Goal: Manage account settings

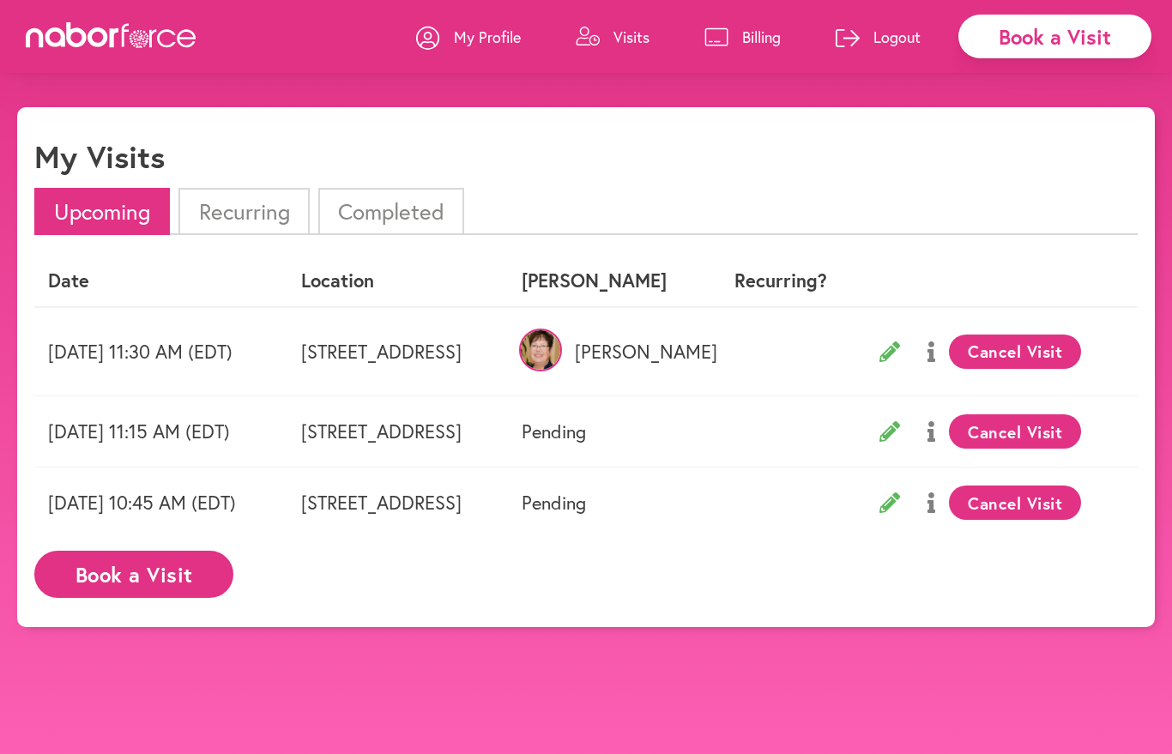
click at [624, 44] on p "Visits" at bounding box center [631, 37] width 36 height 21
click at [641, 27] on p "Visits" at bounding box center [631, 37] width 36 height 21
click at [619, 45] on p "Visits" at bounding box center [631, 37] width 36 height 21
click at [478, 40] on p "My Profile" at bounding box center [487, 37] width 67 height 21
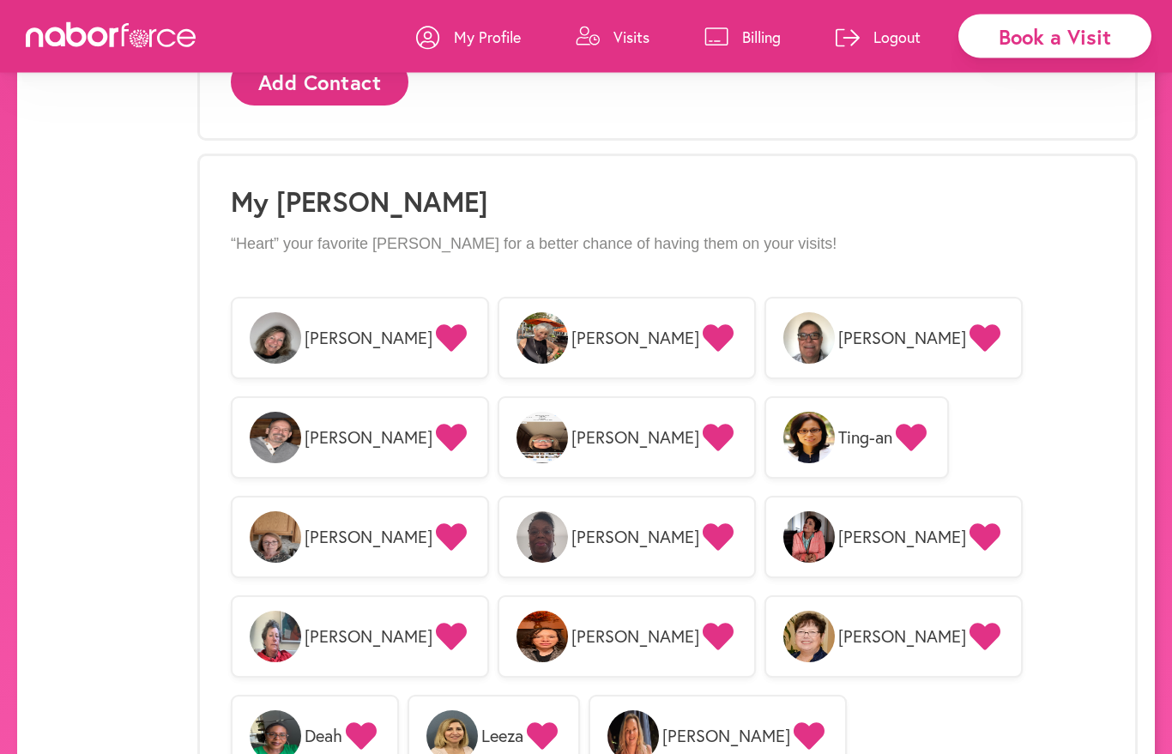
scroll to position [1076, 0]
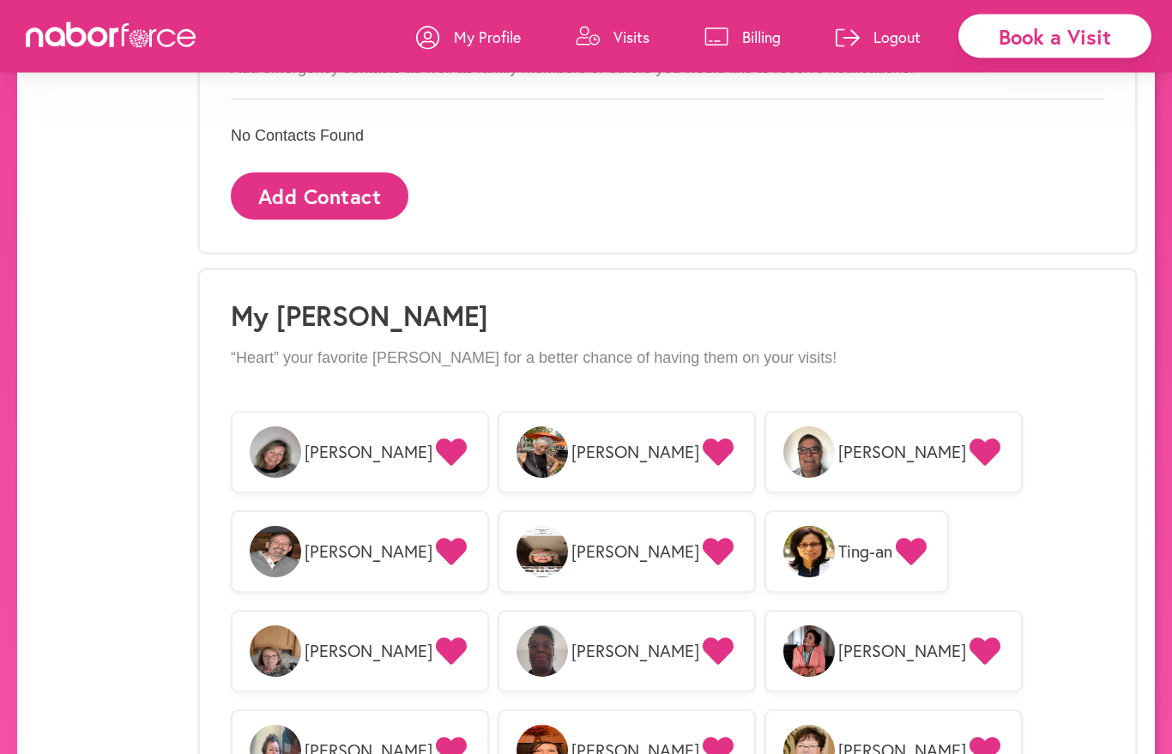
click at [783, 449] on img at bounding box center [808, 452] width 51 height 51
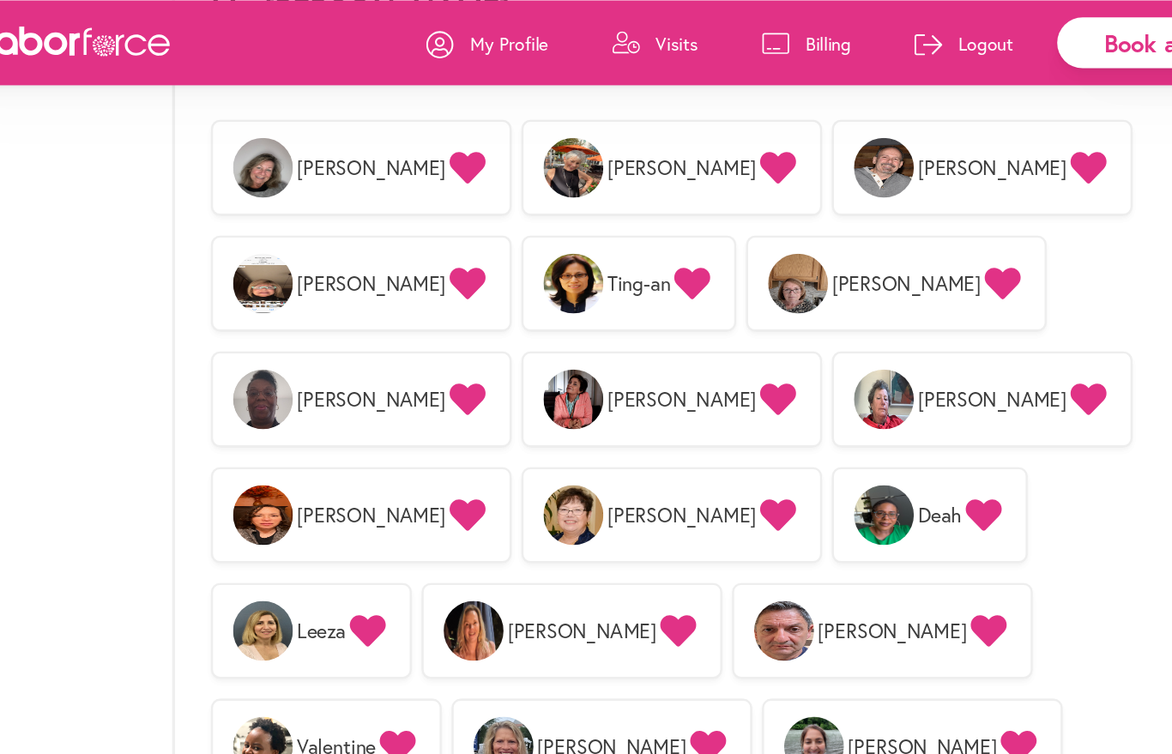
scroll to position [1384, 0]
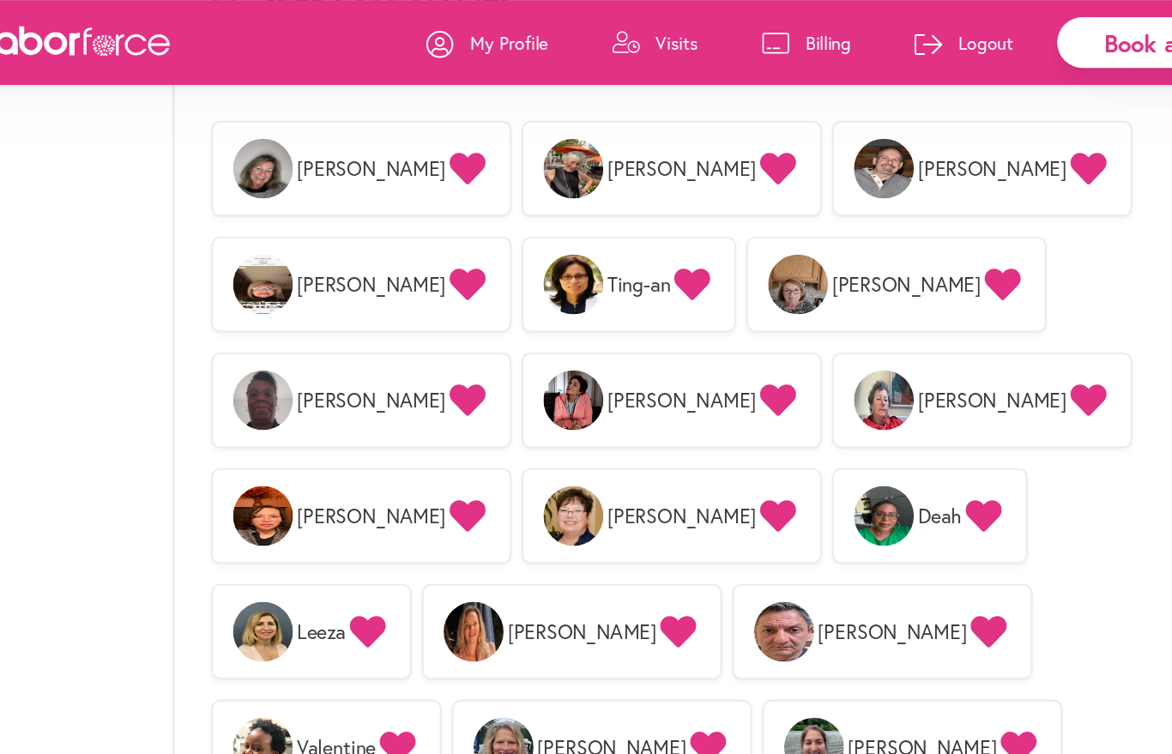
click at [979, 555] on div "Patricia Linda Paul Sydelle Ting-an Barbara Lorna Lina Elizabeth Yavette Nancy …" at bounding box center [667, 692] width 873 height 1194
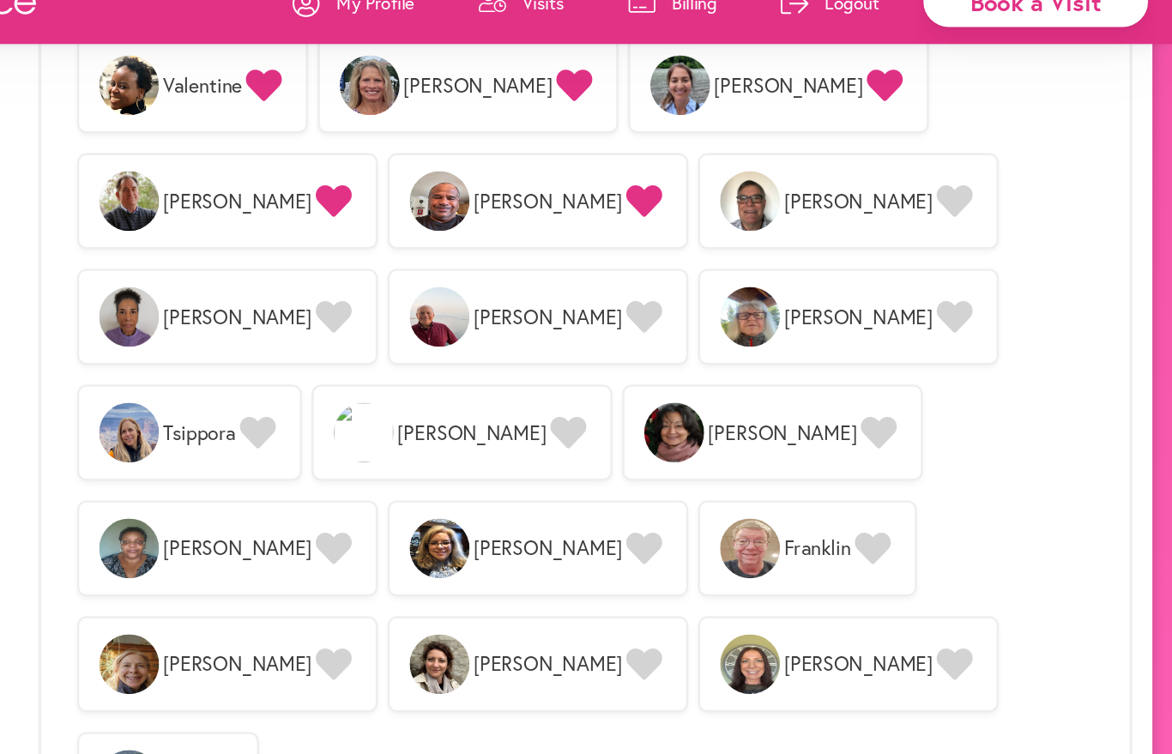
scroll to position [1981, 0]
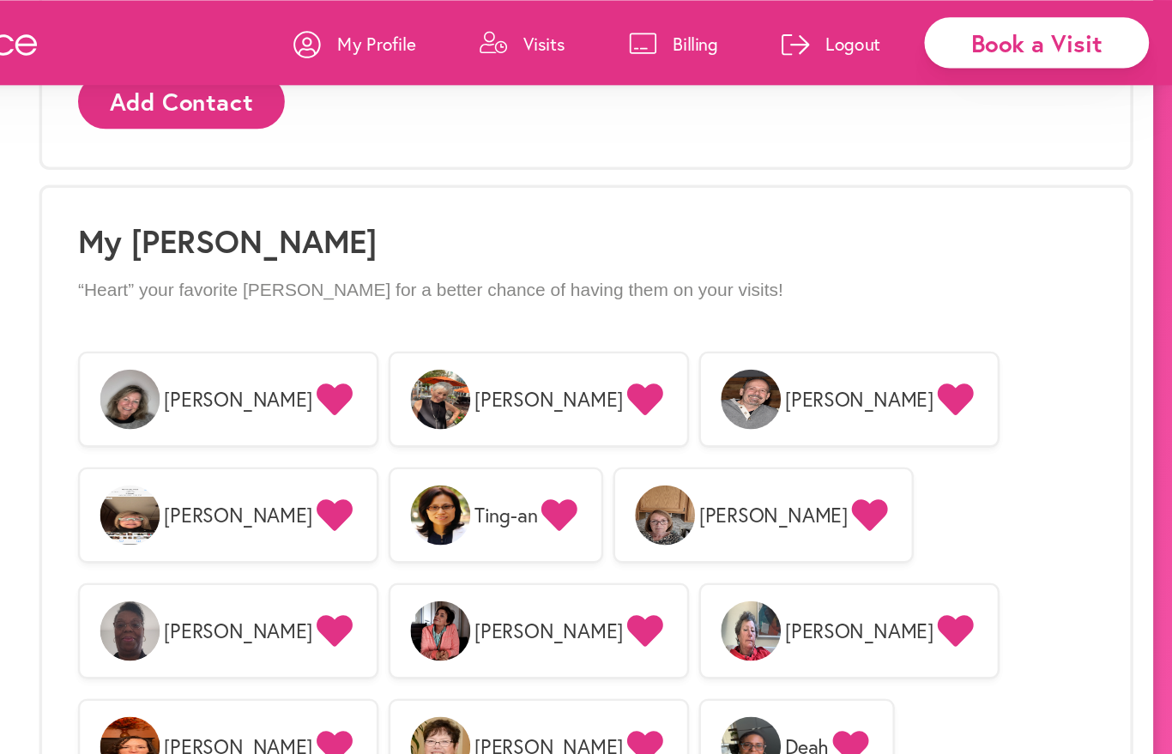
scroll to position [1185, 0]
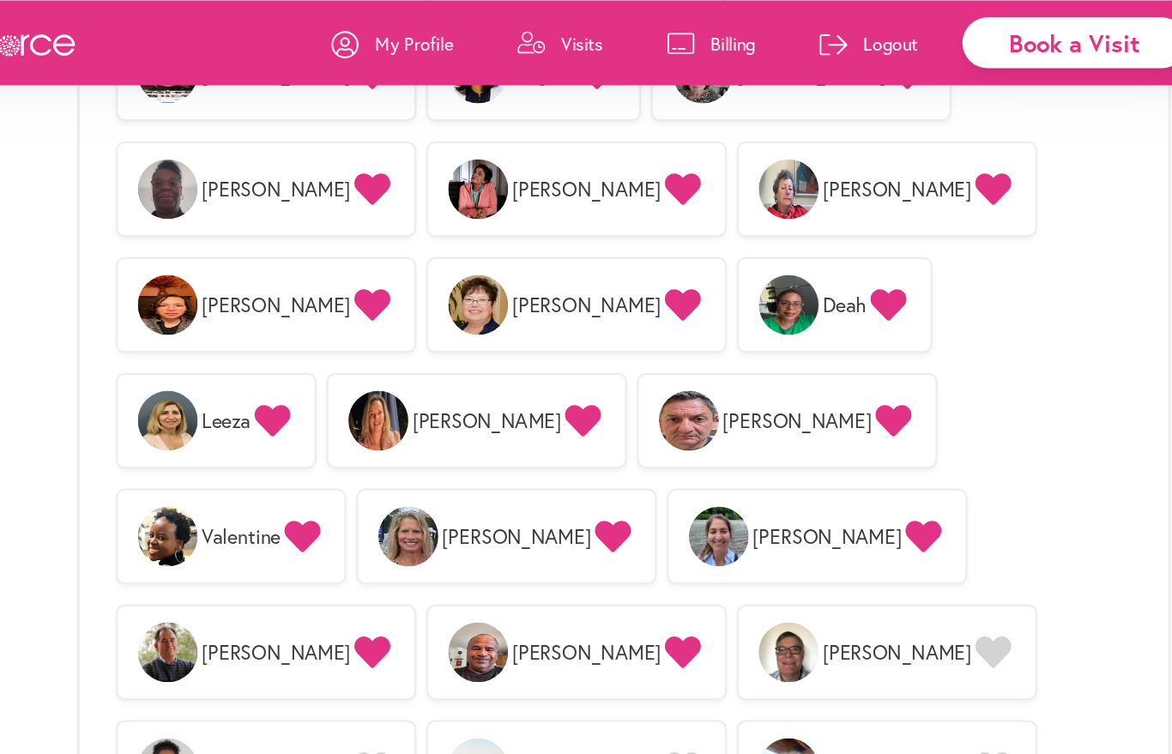
scroll to position [1565, 0]
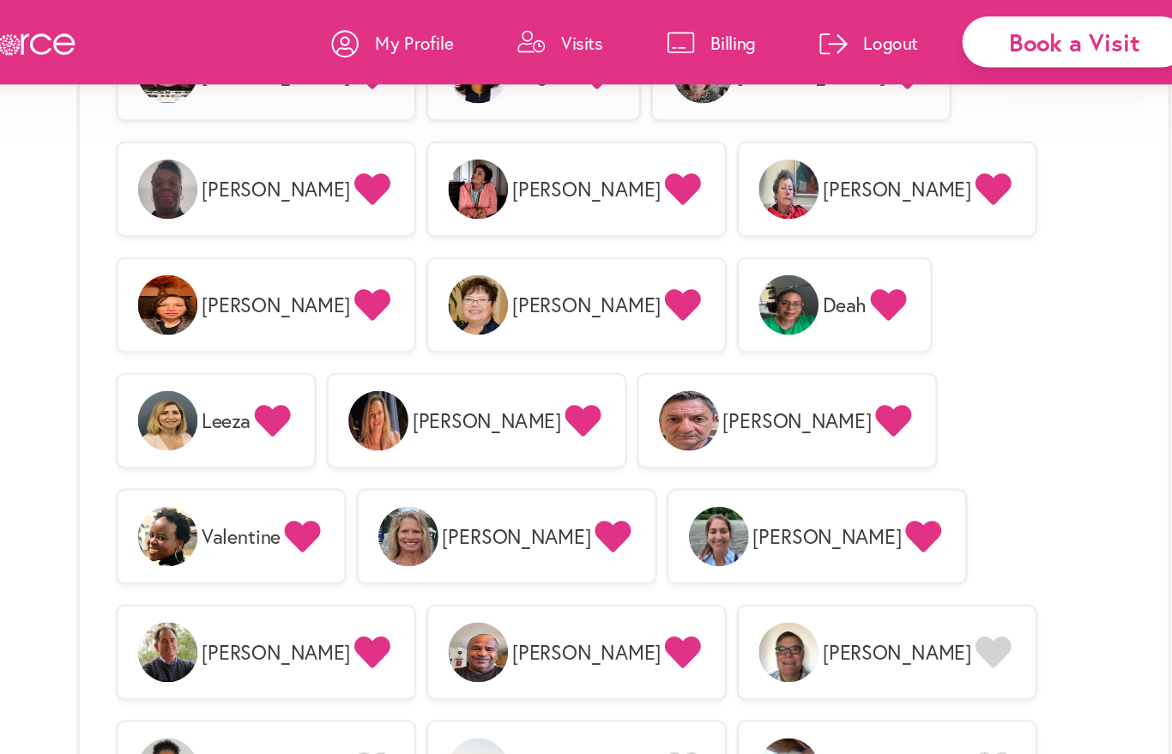
click at [847, 461] on div "Patricia Linda Paul Sydelle Ting-an Barbara Lorna Lina Elizabeth Yavette Nancy …" at bounding box center [667, 511] width 873 height 1194
click at [842, 462] on div "Patricia Linda Paul Sydelle Ting-an Barbara Lorna Lina Elizabeth Yavette Nancy …" at bounding box center [667, 511] width 873 height 1194
click at [836, 475] on div "Patricia Linda Paul Sydelle Ting-an Barbara Lorna Lina Elizabeth Yavette Nancy …" at bounding box center [667, 511] width 873 height 1194
click at [821, 462] on div "Patricia Linda Paul Sydelle Ting-an Barbara Lorna Lina Elizabeth Yavette Nancy …" at bounding box center [667, 511] width 873 height 1194
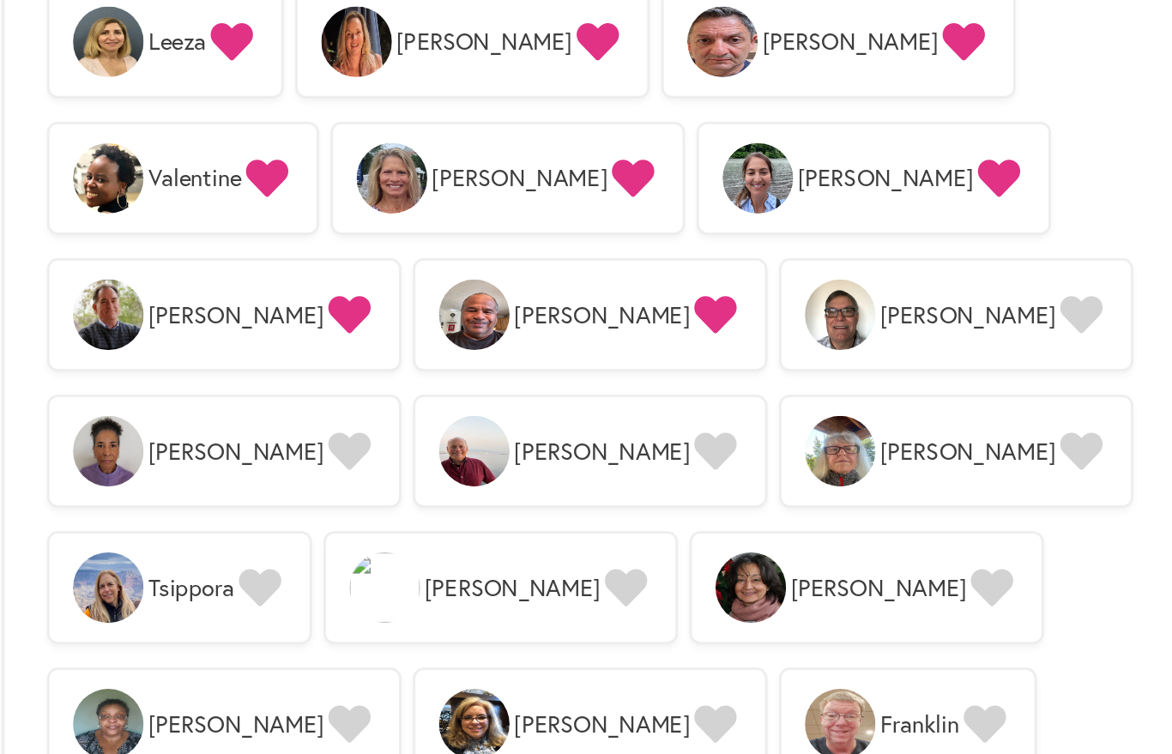
scroll to position [1753, 0]
click at [702, 658] on icon at bounding box center [717, 671] width 31 height 27
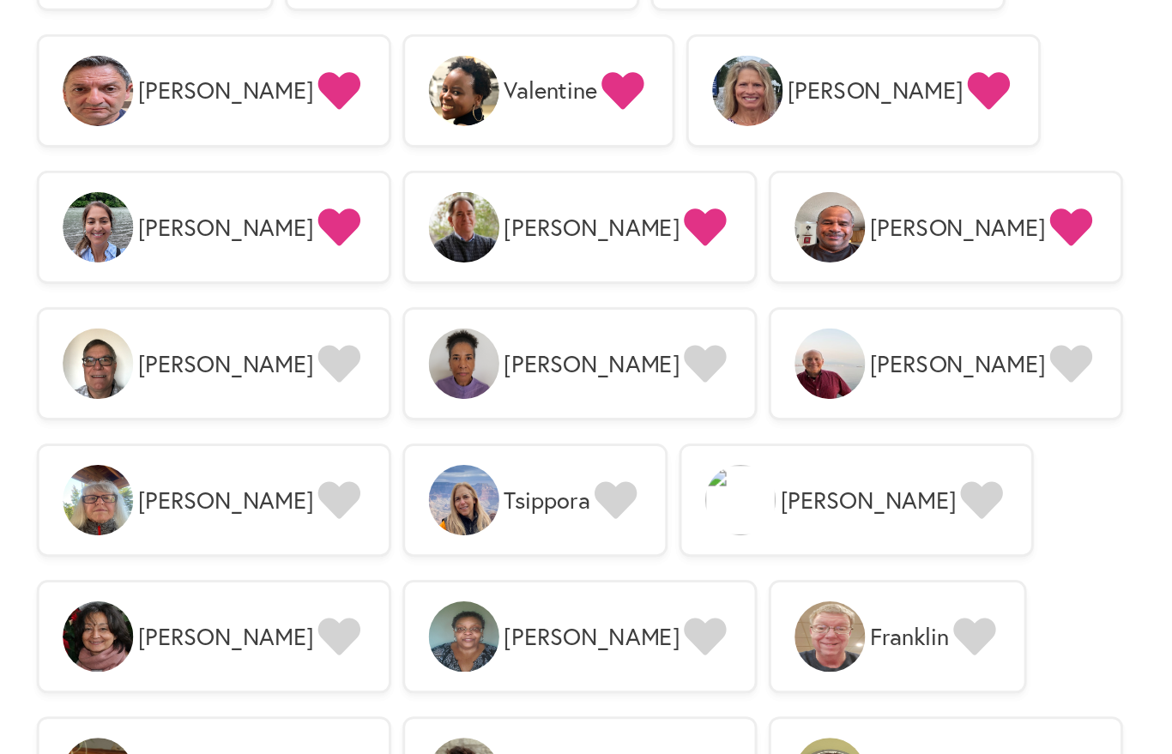
scroll to position [1818, 0]
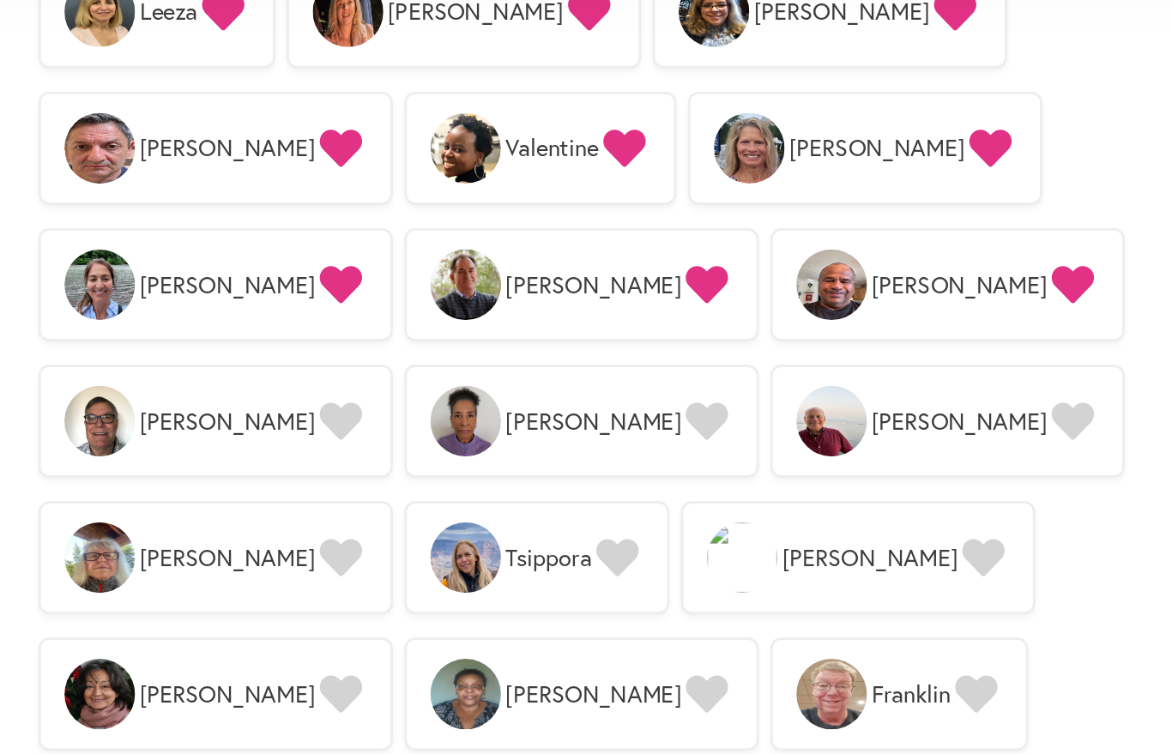
click at [557, 448] on div "Patricia Linda Paul Sydelle Ting-an Barbara Lorna Lina Elizabeth Yavette Nancy …" at bounding box center [667, 258] width 873 height 1194
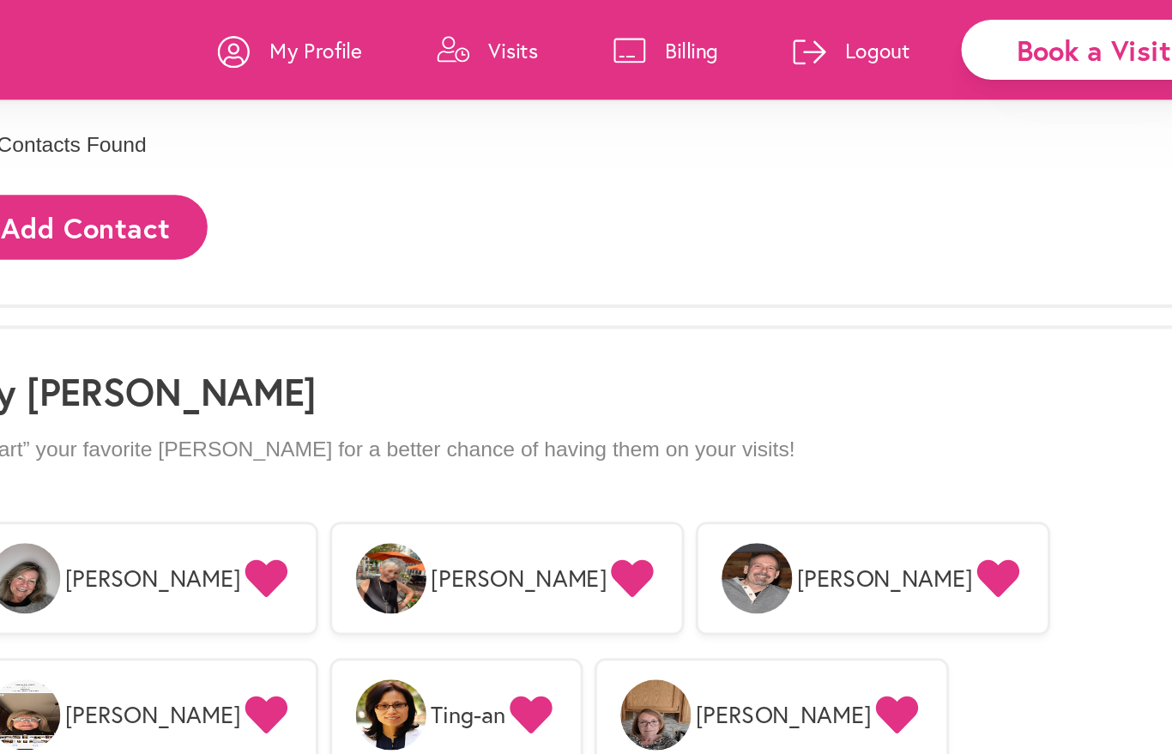
scroll to position [1106, 0]
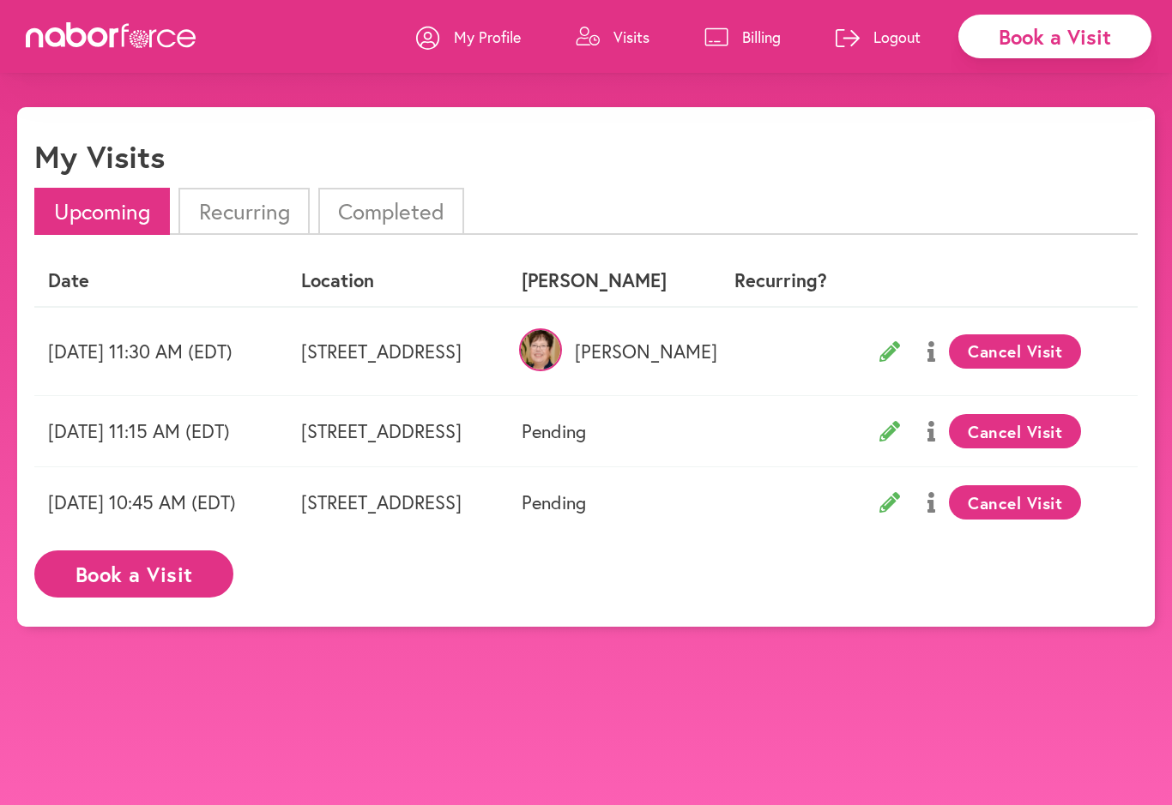
click at [508, 365] on td "[STREET_ADDRESS]" at bounding box center [397, 351] width 220 height 89
click at [508, 354] on td "[STREET_ADDRESS]" at bounding box center [397, 351] width 220 height 89
